Goal: Task Accomplishment & Management: Manage account settings

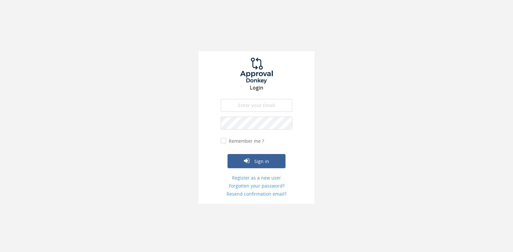
click at [258, 104] on input "email" at bounding box center [257, 105] width 72 height 13
type input "[EMAIL_ADDRESS][DOMAIN_NAME]"
click at [228, 154] on button "Sign in" at bounding box center [257, 161] width 58 height 14
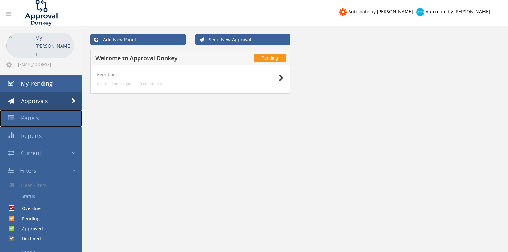
click at [25, 119] on span "Panels" at bounding box center [30, 118] width 18 height 8
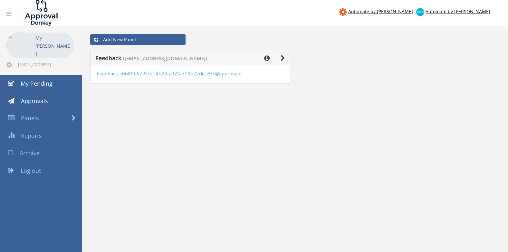
click at [263, 119] on div "Add New Panel Feedback ([EMAIL_ADDRESS][DOMAIN_NAME]) Feedback-e0689b67-97af-4b…" at bounding box center [295, 219] width 426 height 387
click at [379, 194] on div "Add New Panel Feedback ([EMAIL_ADDRESS][DOMAIN_NAME]) Feedback-e0689b67-97af-4b…" at bounding box center [295, 219] width 426 height 387
click at [44, 101] on span "Approvals" at bounding box center [34, 101] width 27 height 8
click at [38, 85] on span "My Pending" at bounding box center [37, 84] width 32 height 8
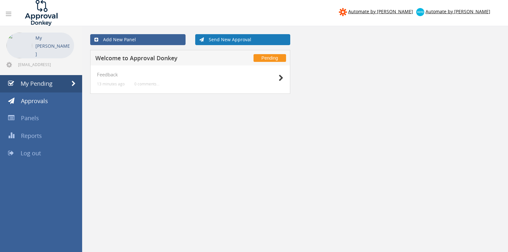
click at [234, 39] on link "Send New Approval" at bounding box center [242, 39] width 95 height 11
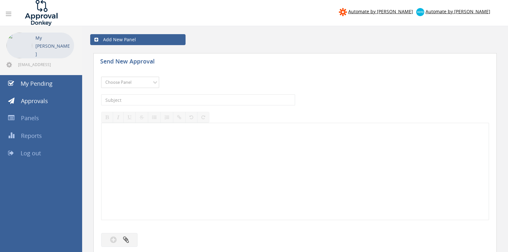
click at [156, 83] on select "Choose Panel Feedback" at bounding box center [130, 82] width 58 height 11
click at [214, 79] on div "Choose Panel Feedback Please choose a panel." at bounding box center [295, 82] width 388 height 18
click at [8, 15] on icon at bounding box center [8, 14] width 5 height 6
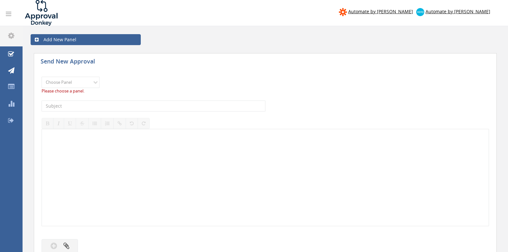
click at [9, 14] on icon at bounding box center [8, 14] width 5 height 6
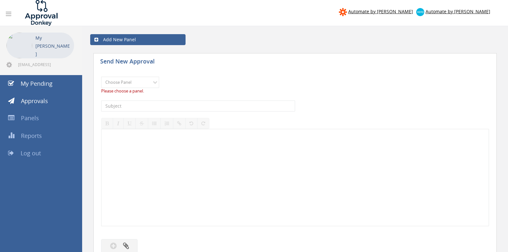
click at [43, 53] on div "My [PERSON_NAME]" at bounding box center [52, 46] width 35 height 26
click at [475, 12] on span "Automate by [PERSON_NAME]" at bounding box center [458, 11] width 65 height 6
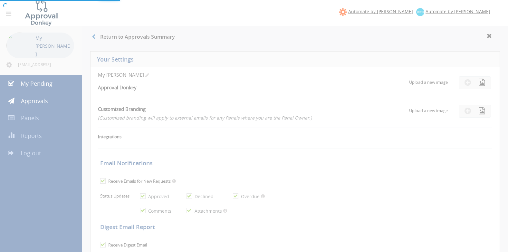
checkbox input "true"
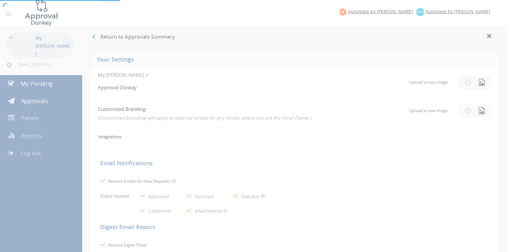
checkbox input "true"
select select "number:1"
checkbox input "true"
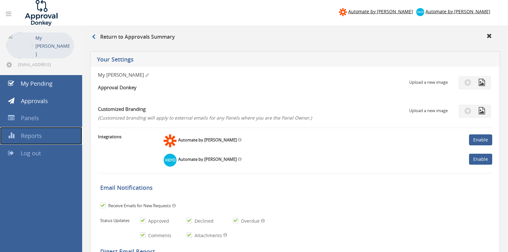
click at [32, 136] on span "Reports" at bounding box center [31, 136] width 21 height 8
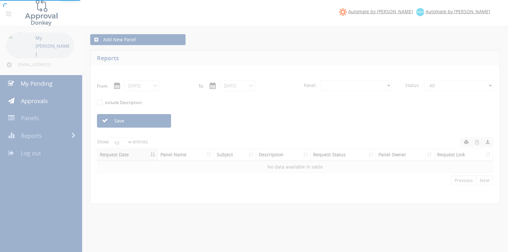
select select "number:0"
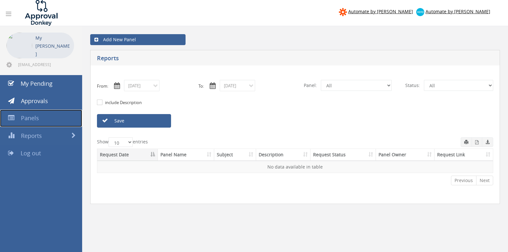
click at [37, 120] on span "Panels" at bounding box center [30, 118] width 18 height 8
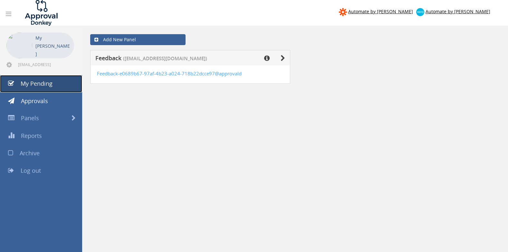
click at [34, 84] on span "My Pending" at bounding box center [37, 84] width 32 height 8
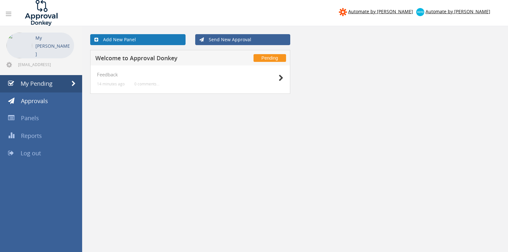
click at [126, 39] on link "Add New Panel" at bounding box center [137, 39] width 95 height 11
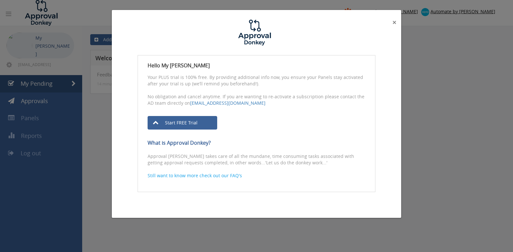
click at [394, 20] on span "×" at bounding box center [395, 22] width 4 height 9
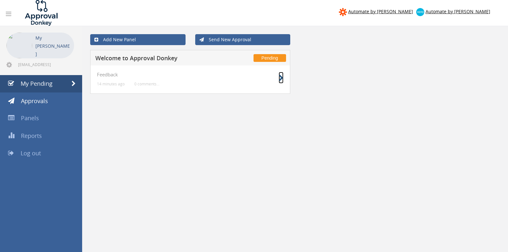
click at [281, 75] on icon at bounding box center [281, 78] width 5 height 7
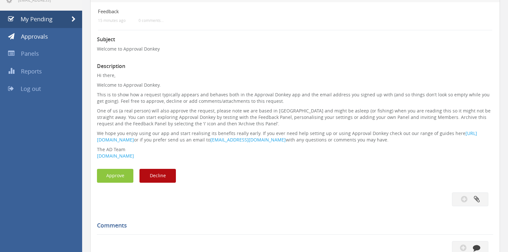
scroll to position [217, 0]
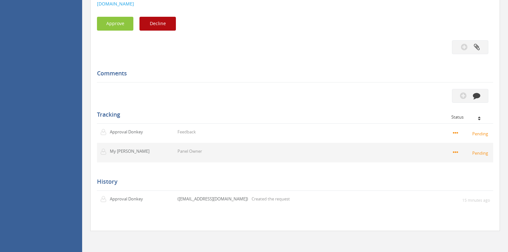
click at [489, 155] on small "Pending" at bounding box center [471, 152] width 37 height 7
click at [180, 147] on td "Panel Owner" at bounding box center [243, 152] width 139 height 19
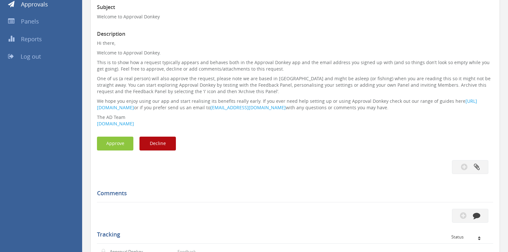
scroll to position [0, 0]
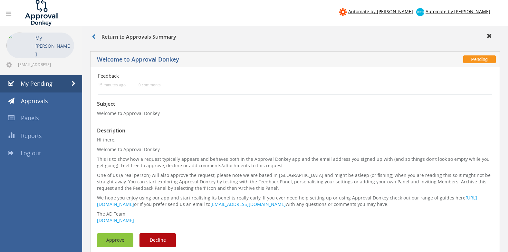
click at [117, 238] on button "Approve" at bounding box center [115, 240] width 36 height 14
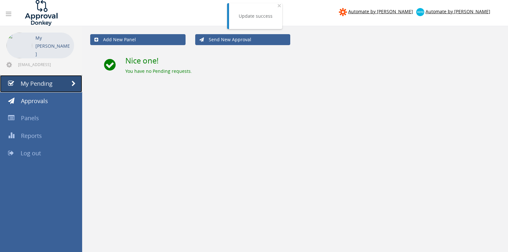
click at [61, 83] on link "My Pending" at bounding box center [41, 83] width 82 height 17
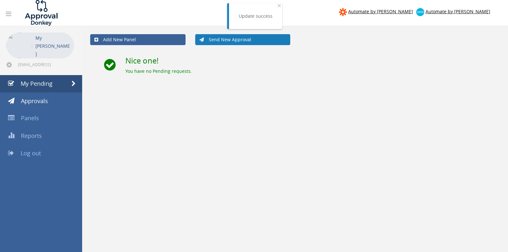
click at [258, 40] on link "Send New Approval" at bounding box center [242, 39] width 95 height 11
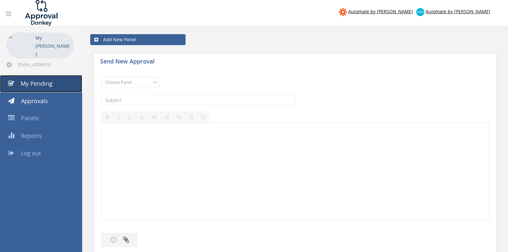
click at [25, 84] on span "My Pending" at bounding box center [37, 84] width 32 height 8
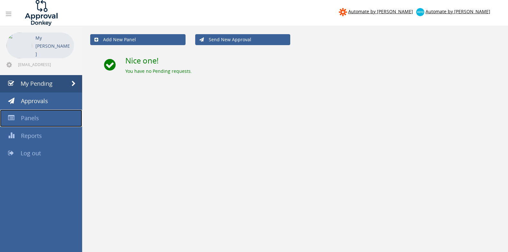
click at [47, 121] on link "Panels" at bounding box center [41, 118] width 82 height 17
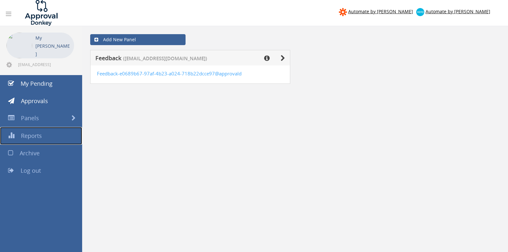
click at [46, 137] on link "Reports" at bounding box center [41, 136] width 82 height 18
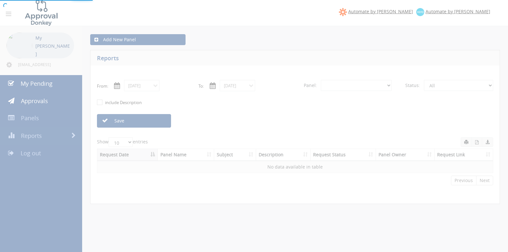
select select "number:0"
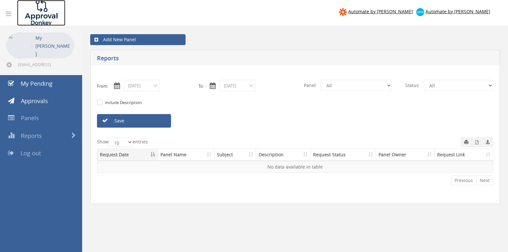
click at [54, 17] on img at bounding box center [41, 13] width 48 height 26
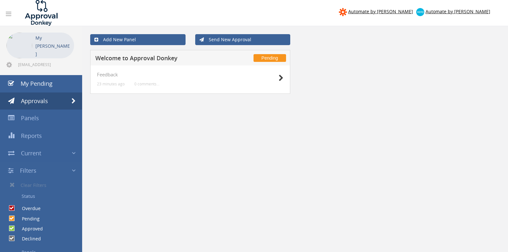
scroll to position [64, 0]
